Goal: Task Accomplishment & Management: Use online tool/utility

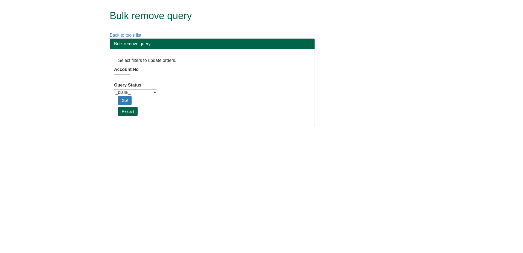
click at [123, 77] on input "Account No" at bounding box center [122, 78] width 16 height 8
type input "bat33"
drag, startPoint x: 148, startPoint y: 92, endPoint x: 148, endPoint y: 96, distance: 3.8
click at [148, 92] on select "_blank_ Customer Credit_Control Purchasing Internal Other Address High_Value Co…" at bounding box center [135, 93] width 43 height 6
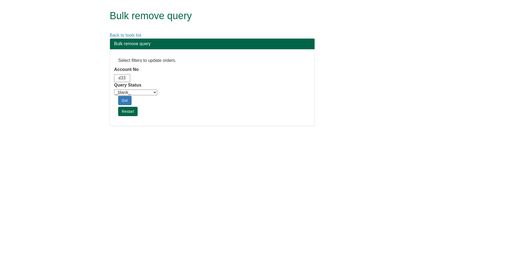
scroll to position [0, 0]
select select "Automation_Check"
click at [114, 90] on select "_blank_ Customer Credit_Control Purchasing Internal Other Address High_Value Co…" at bounding box center [135, 93] width 43 height 6
click at [232, 131] on html "Bulk remove query Back to tools list Bulk remove query Select filters to update…" at bounding box center [261, 65] width 523 height 131
click at [125, 102] on link "Go!" at bounding box center [124, 100] width 13 height 9
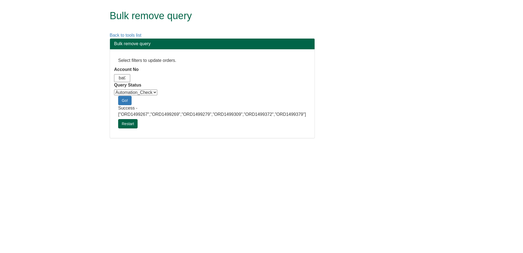
drag, startPoint x: 208, startPoint y: 149, endPoint x: 244, endPoint y: 22, distance: 132.5
click at [208, 144] on html "Bulk remove query Back to tools list Bulk remove query Select filters to update…" at bounding box center [261, 72] width 523 height 144
